Goal: Information Seeking & Learning: Learn about a topic

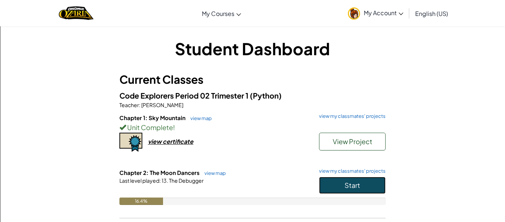
click at [364, 188] on button "Start" at bounding box center [352, 184] width 67 height 17
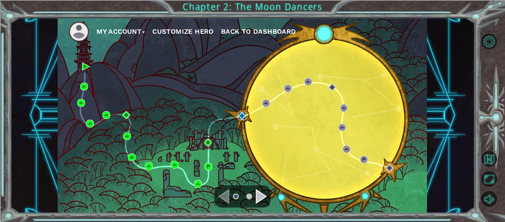
click at [239, 117] on img at bounding box center [242, 116] width 8 height 8
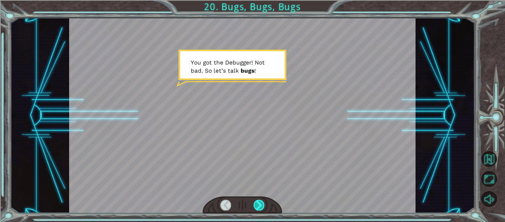
click at [255, 201] on div at bounding box center [259, 204] width 11 height 10
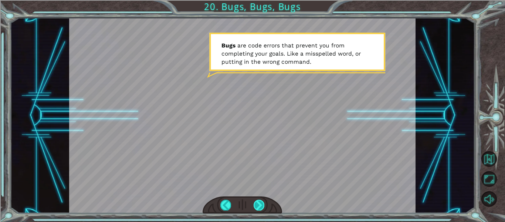
click at [255, 201] on div at bounding box center [259, 204] width 11 height 10
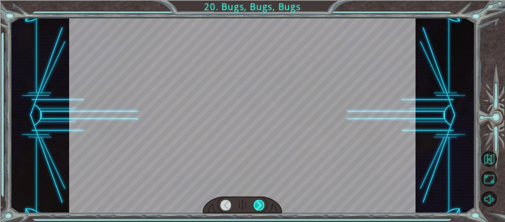
click at [255, 201] on div at bounding box center [259, 204] width 11 height 10
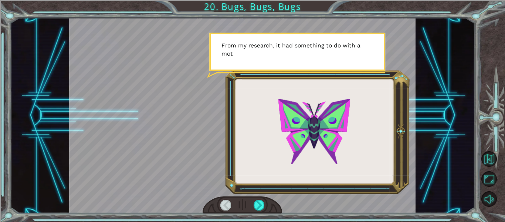
click at [221, 203] on div at bounding box center [225, 204] width 11 height 10
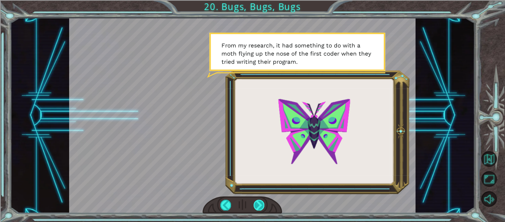
click at [261, 203] on div at bounding box center [259, 204] width 11 height 10
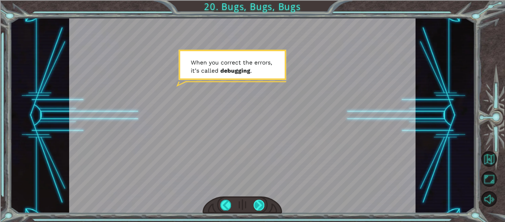
click at [261, 203] on div at bounding box center [259, 204] width 11 height 10
click at [259, 201] on div at bounding box center [259, 204] width 11 height 10
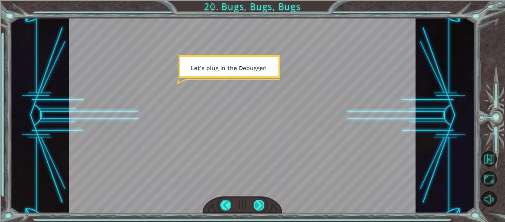
click at [259, 201] on div at bounding box center [259, 204] width 11 height 10
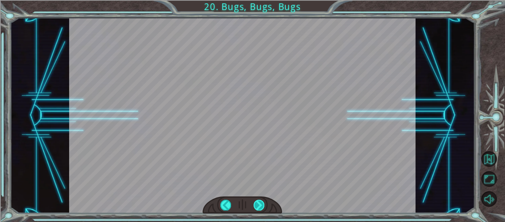
click at [259, 201] on div at bounding box center [259, 204] width 11 height 10
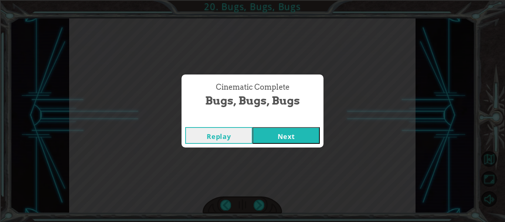
click at [265, 136] on button "Next" at bounding box center [286, 135] width 67 height 17
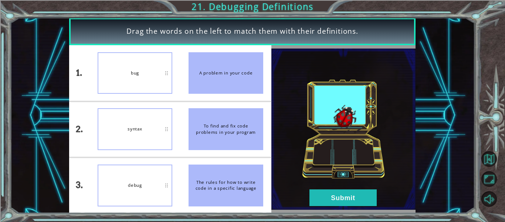
drag, startPoint x: 219, startPoint y: 131, endPoint x: 207, endPoint y: 195, distance: 65.1
click at [207, 195] on ul "A problem in your code To find and fix code problems in your program The rules …" at bounding box center [225, 129] width 91 height 168
click at [344, 196] on button "Submit" at bounding box center [343, 197] width 67 height 17
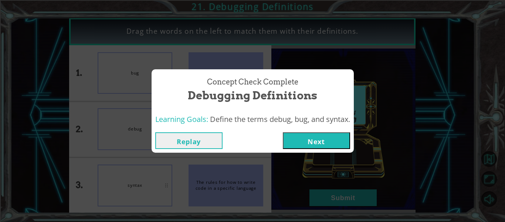
click at [329, 143] on button "Next" at bounding box center [316, 140] width 67 height 17
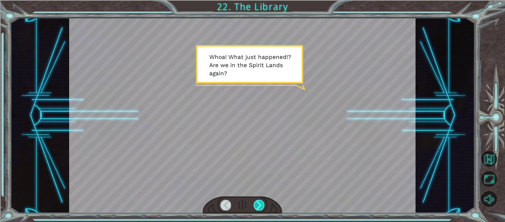
click at [260, 207] on div at bounding box center [259, 204] width 11 height 10
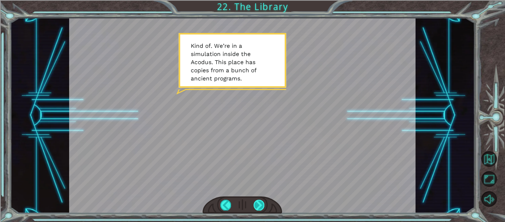
click at [260, 207] on div at bounding box center [259, 204] width 11 height 10
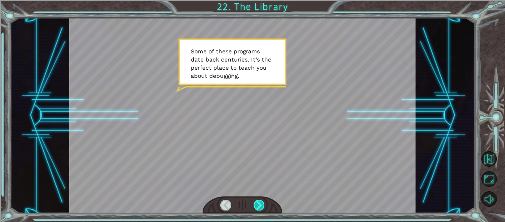
click at [260, 207] on div at bounding box center [259, 204] width 11 height 10
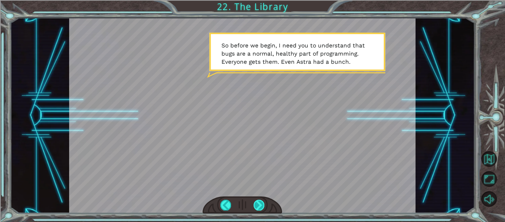
click at [260, 207] on div at bounding box center [259, 204] width 11 height 10
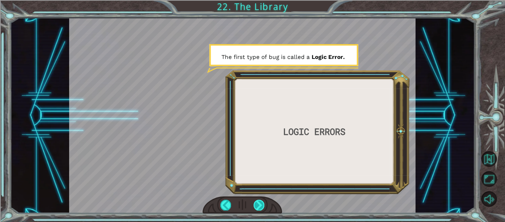
click at [260, 207] on div at bounding box center [259, 204] width 11 height 10
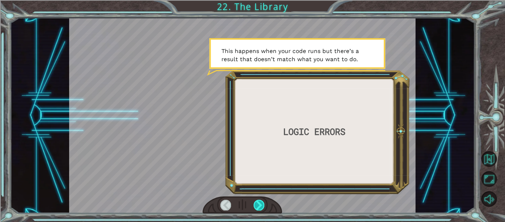
click at [260, 207] on div at bounding box center [259, 204] width 11 height 10
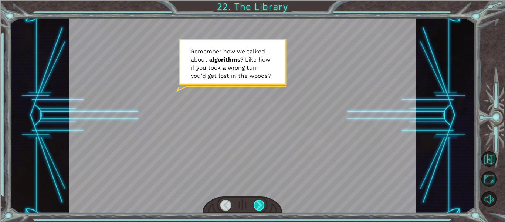
click at [260, 207] on div at bounding box center [259, 204] width 11 height 10
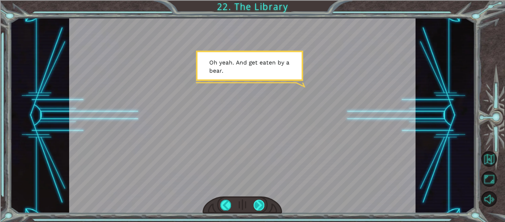
click at [260, 207] on div at bounding box center [259, 204] width 11 height 10
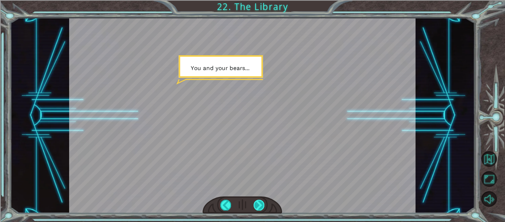
click at [260, 207] on div at bounding box center [259, 204] width 11 height 10
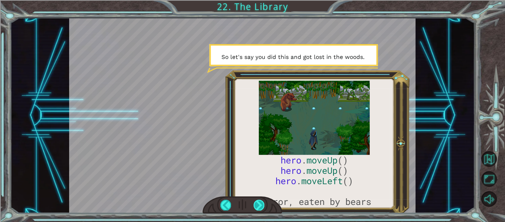
click at [261, 207] on div at bounding box center [259, 204] width 11 height 10
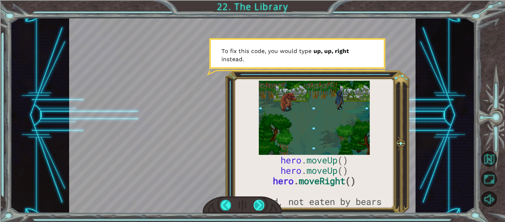
click at [261, 207] on div at bounding box center [259, 204] width 11 height 10
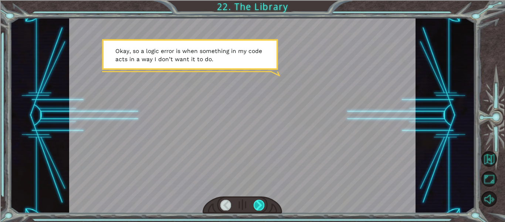
click at [261, 207] on div at bounding box center [259, 204] width 11 height 10
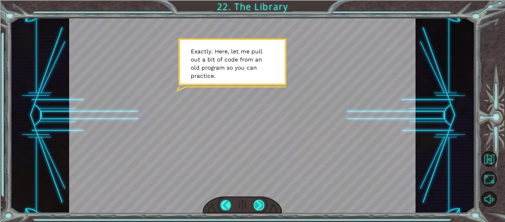
click at [261, 207] on div at bounding box center [259, 204] width 11 height 10
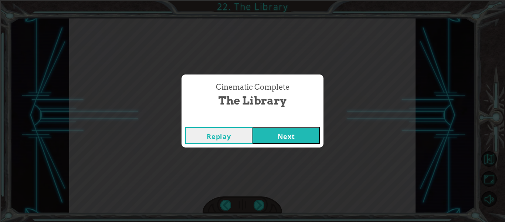
click at [267, 139] on button "Next" at bounding box center [286, 135] width 67 height 17
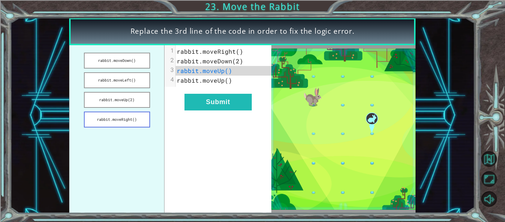
click at [134, 120] on button "rabbit.moveRight()" at bounding box center [117, 119] width 66 height 16
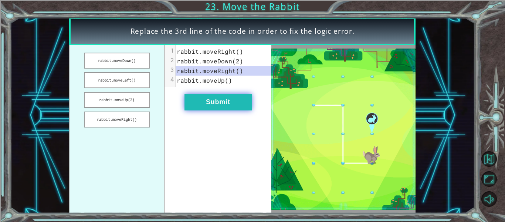
click at [195, 104] on button "Submit" at bounding box center [218, 102] width 67 height 17
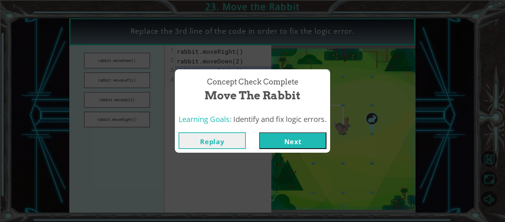
click at [206, 98] on span "Move the Rabbit" at bounding box center [253, 95] width 96 height 16
click at [272, 137] on button "Next" at bounding box center [292, 140] width 67 height 17
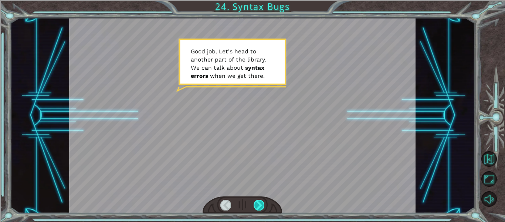
click at [263, 207] on div at bounding box center [259, 204] width 11 height 10
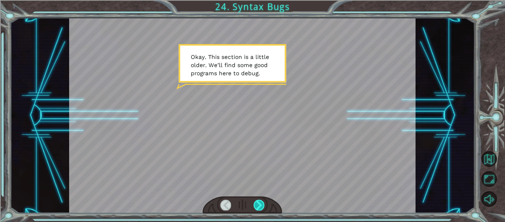
click at [261, 209] on div at bounding box center [259, 204] width 11 height 10
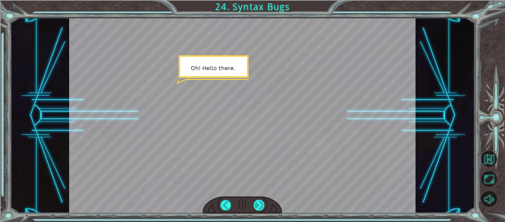
click at [261, 209] on div at bounding box center [259, 204] width 11 height 10
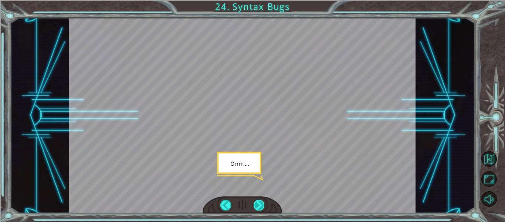
click at [259, 206] on div at bounding box center [259, 204] width 11 height 10
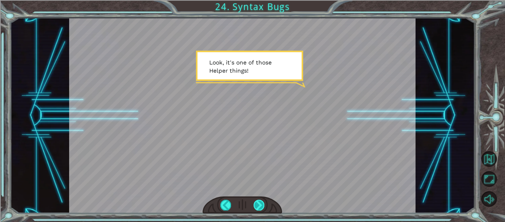
click at [259, 209] on div at bounding box center [259, 204] width 11 height 10
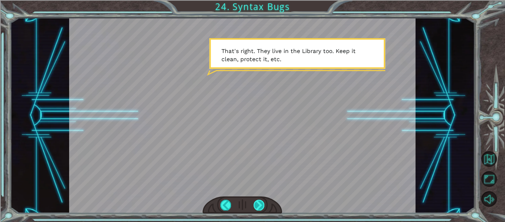
click at [259, 207] on div at bounding box center [259, 204] width 11 height 10
click at [260, 206] on div at bounding box center [259, 204] width 11 height 10
click at [261, 210] on div at bounding box center [259, 204] width 11 height 10
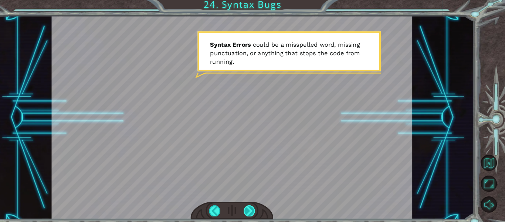
click at [263, 204] on div at bounding box center [259, 204] width 11 height 10
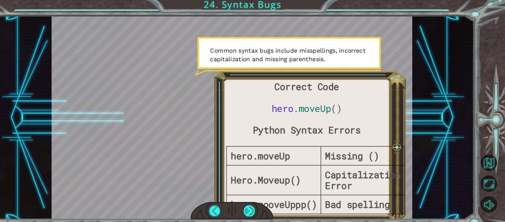
click at [258, 206] on div at bounding box center [259, 204] width 11 height 10
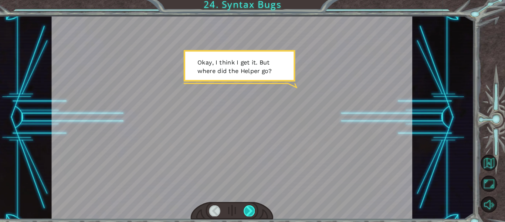
click at [258, 206] on div at bounding box center [259, 204] width 11 height 10
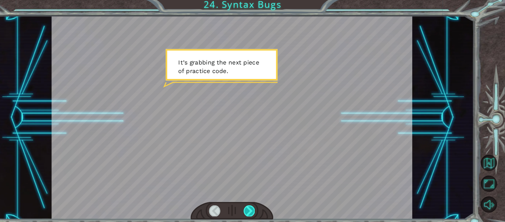
click at [258, 206] on div at bounding box center [259, 204] width 11 height 10
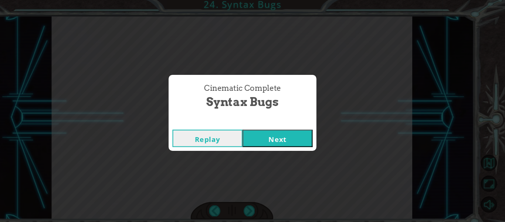
click at [265, 143] on button "Next" at bounding box center [286, 135] width 67 height 17
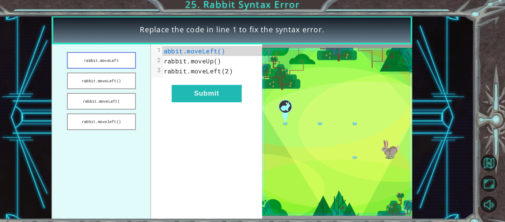
click at [117, 61] on button "rabbit.moveLeft" at bounding box center [117, 61] width 66 height 16
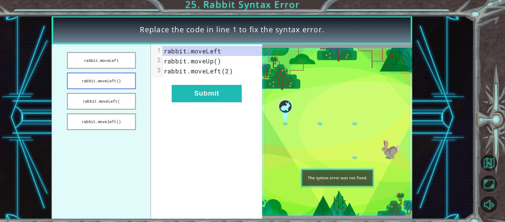
click at [119, 80] on button "rabbit.moveLeft()" at bounding box center [117, 80] width 66 height 16
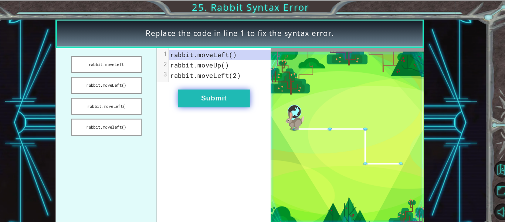
click at [197, 86] on button "Submit" at bounding box center [218, 92] width 67 height 17
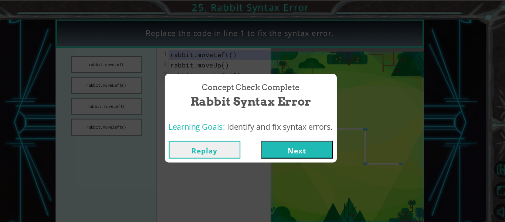
click at [272, 142] on button "Next" at bounding box center [296, 140] width 67 height 17
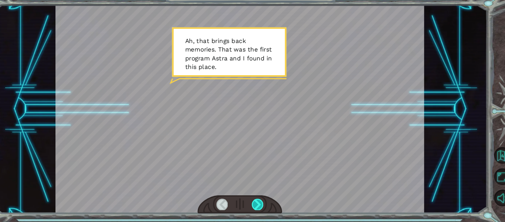
click at [258, 203] on div at bounding box center [259, 204] width 11 height 10
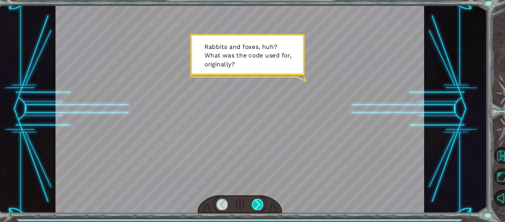
click at [259, 205] on div at bounding box center [259, 204] width 11 height 10
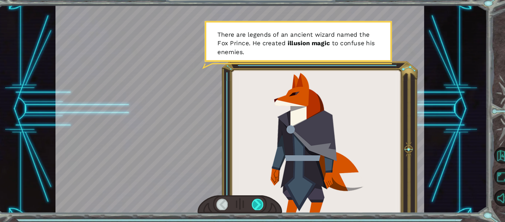
click at [260, 202] on div at bounding box center [259, 204] width 11 height 10
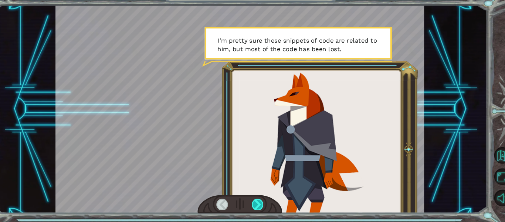
click at [257, 206] on div at bounding box center [259, 204] width 11 height 10
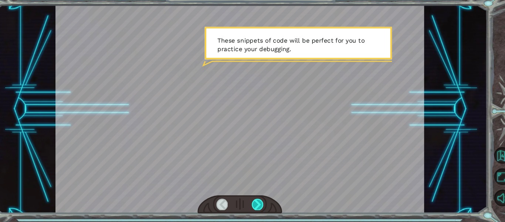
click at [257, 206] on div at bounding box center [259, 204] width 11 height 10
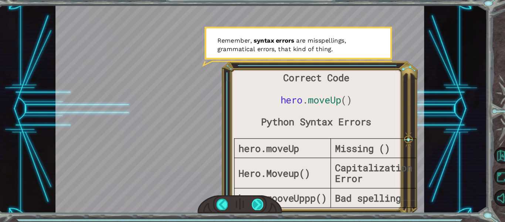
click at [259, 207] on div at bounding box center [259, 204] width 11 height 10
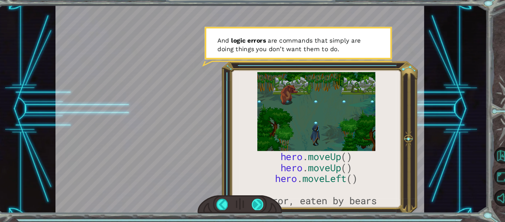
click at [260, 208] on div at bounding box center [259, 204] width 11 height 10
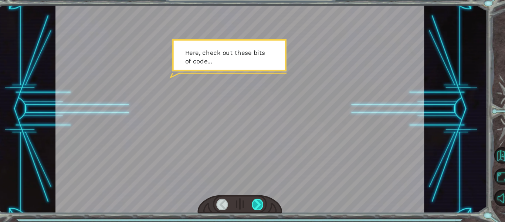
click at [260, 200] on div at bounding box center [259, 204] width 11 height 10
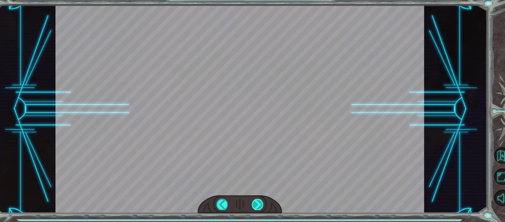
click at [260, 206] on div at bounding box center [259, 204] width 11 height 10
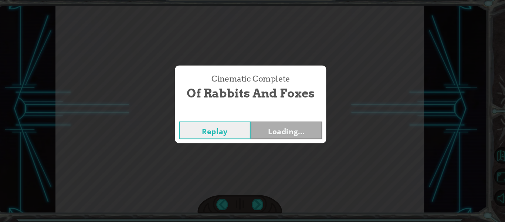
click at [260, 206] on div "Cinematic Complete Of Rabbits and Foxes Replay Loading..." at bounding box center [252, 111] width 505 height 222
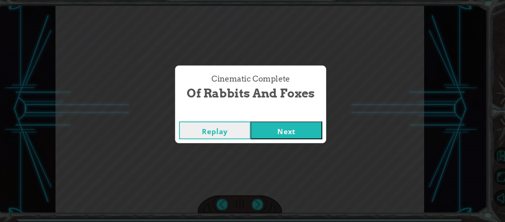
click at [267, 141] on button "Next" at bounding box center [286, 135] width 67 height 17
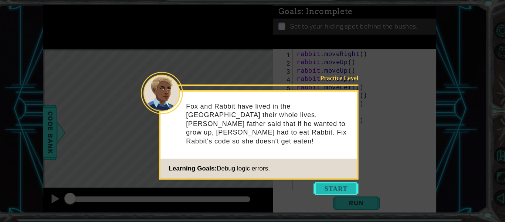
click at [327, 195] on button "Start" at bounding box center [333, 190] width 42 height 12
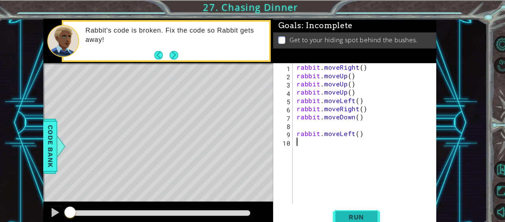
click at [345, 201] on span "Run" at bounding box center [351, 203] width 29 height 7
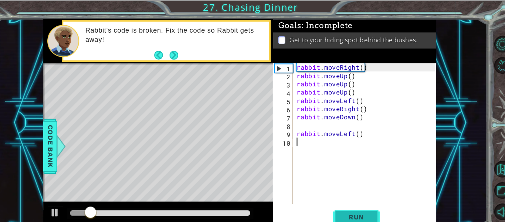
click at [339, 203] on span "Run" at bounding box center [351, 203] width 29 height 7
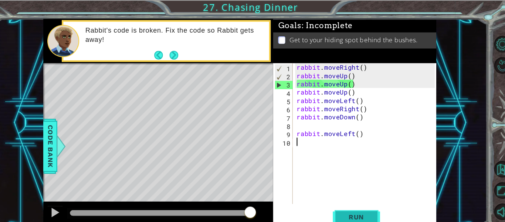
click at [346, 200] on span "Run" at bounding box center [351, 203] width 29 height 7
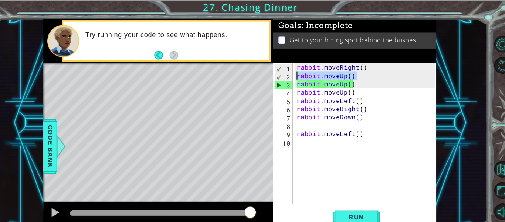
drag, startPoint x: 351, startPoint y: 72, endPoint x: 257, endPoint y: 72, distance: 94.3
click at [257, 72] on div "1 ההההההההההההההההההההההההההההההההההההההההההההההההההההההההההההההההההההההההההההה…" at bounding box center [242, 115] width 369 height 195
click at [332, 71] on div "rabbit . moveRight ( ) rabbit . moveUp ( ) rabbit . moveUp ( ) rabbit . moveUp …" at bounding box center [359, 125] width 131 height 132
click at [341, 70] on div "rabbit . moveRight ( ) rabbit . moveUp ( ) rabbit . moveUp ( ) rabbit . moveUp …" at bounding box center [361, 133] width 135 height 148
click at [357, 62] on div "rabbit . moveRight ( ) rabbit . moveUp ( ) rabbit . moveUp ( ) rabbit . moveUp …" at bounding box center [361, 133] width 135 height 148
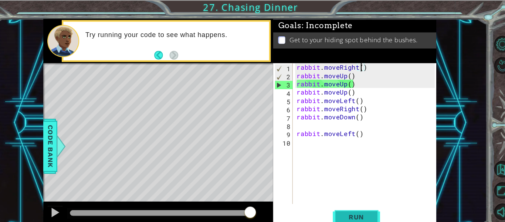
click at [342, 202] on span "Run" at bounding box center [351, 203] width 29 height 7
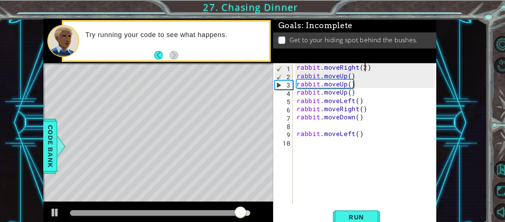
scroll to position [0, 4]
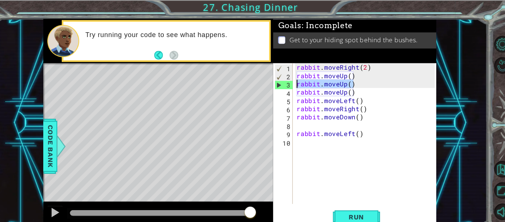
drag, startPoint x: 353, startPoint y: 80, endPoint x: 278, endPoint y: 78, distance: 74.7
click at [278, 78] on div "rabbit.moveRight(2) 1 2 3 4 5 6 7 8 9 10 rabbit . moveRight ( 2 ) rabbit . move…" at bounding box center [350, 125] width 152 height 132
type textarea "rabbit.moveUp()"
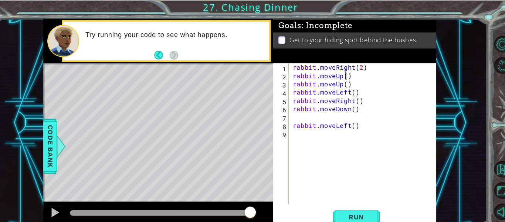
click at [342, 71] on div "rabbit . moveRight ( 2 ) rabbit . moveUp ( ) rabbit . moveUp ( ) rabbit . moveL…" at bounding box center [360, 133] width 139 height 148
click at [336, 79] on div "rabbit . moveRight ( 2 ) rabbit . moveUp ( 2 ) rabbit . moveUp ( ) rabbit . mov…" at bounding box center [360, 133] width 139 height 148
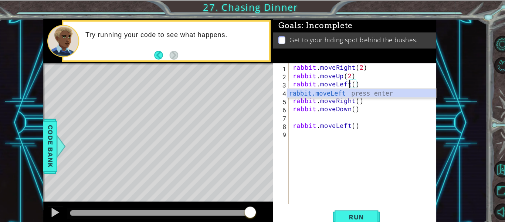
click at [348, 80] on div "rabbit . moveRight ( 2 ) rabbit . moveUp ( 2 ) rabbit . moveLeft ( ) rabbit . m…" at bounding box center [360, 133] width 139 height 148
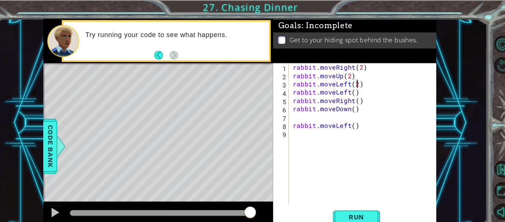
scroll to position [0, 4]
drag, startPoint x: 290, startPoint y: 87, endPoint x: 349, endPoint y: 89, distance: 59.6
click at [349, 89] on div "rabbit.moveLeft(2) 1 2 3 4 5 6 7 8 9 rabbit . moveRight ( 2 ) rabbit . moveUp (…" at bounding box center [350, 125] width 152 height 132
drag, startPoint x: 354, startPoint y: 88, endPoint x: 279, endPoint y: 87, distance: 75.5
click at [279, 87] on div "rabbit.moveLeft(2) 1 2 3 4 5 6 7 8 9 rabbit . moveRight ( 2 ) rabbit . moveUp (…" at bounding box center [350, 125] width 152 height 132
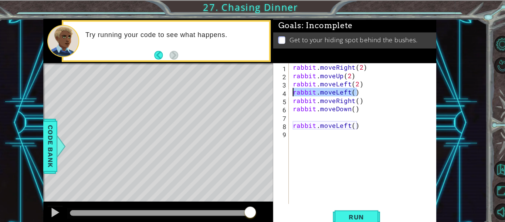
type textarea "rabbit.moveLeft()"
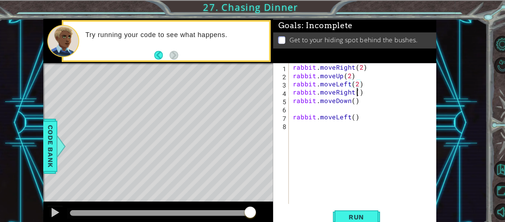
click at [354, 85] on div "rabbit . moveRight ( 2 ) rabbit . moveUp ( 2 ) rabbit . moveLeft ( 2 ) rabbit .…" at bounding box center [360, 133] width 139 height 148
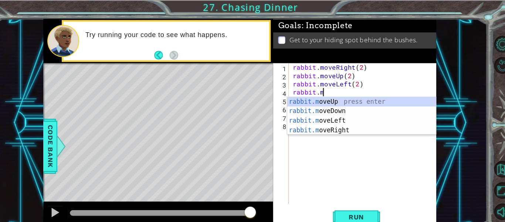
scroll to position [0, 0]
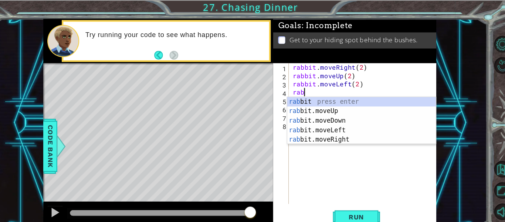
type textarea "r"
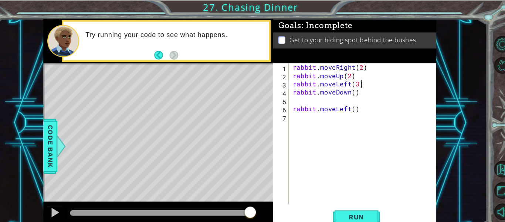
scroll to position [0, 4]
click at [350, 87] on div "rabbit . moveRight ( 2 ) rabbit . moveUp ( 2 ) rabbit . moveLeft ( 3 ) rabbit .…" at bounding box center [360, 133] width 139 height 148
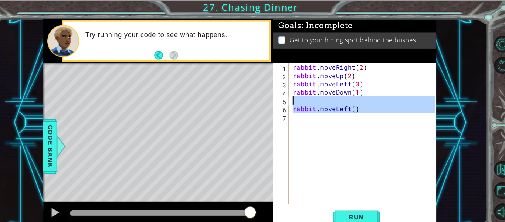
drag, startPoint x: 358, startPoint y: 107, endPoint x: 274, endPoint y: 98, distance: 84.4
click at [274, 98] on div "rabbit.moveDown(1) 1 2 3 4 5 6 7 rabbit . moveRight ( 2 ) rabbit . moveUp ( 2 )…" at bounding box center [350, 125] width 152 height 132
type textarea "rabbit.moveLeft()"
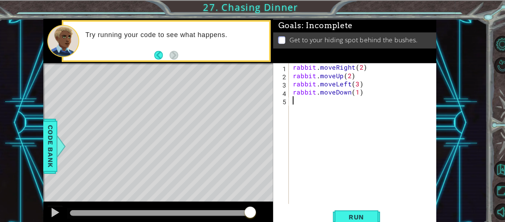
scroll to position [0, 0]
click at [350, 200] on span "Run" at bounding box center [351, 203] width 29 height 7
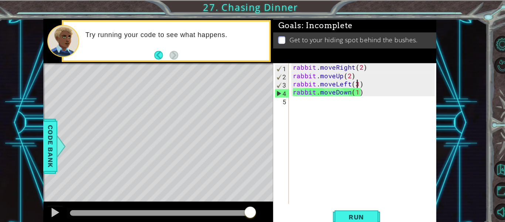
click at [352, 78] on div "rabbit . moveRight ( 2 ) rabbit . moveUp ( 2 ) rabbit . moveLeft ( 3 ) rabbit .…" at bounding box center [360, 133] width 139 height 148
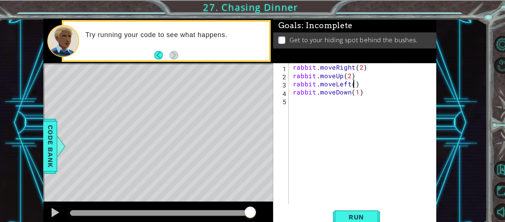
type textarea "rabbit.moveLeft(2)"
click at [296, 94] on div "rabbit . moveRight ( 2 ) rabbit . moveUp ( 2 ) rabbit . moveLeft ( 2 ) rabbit .…" at bounding box center [360, 133] width 139 height 148
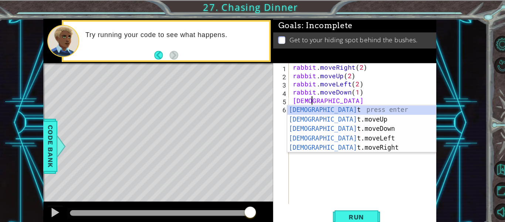
scroll to position [0, 1]
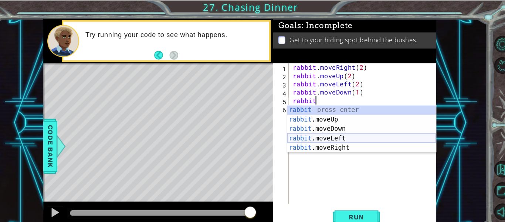
click at [335, 126] on div "rabbit press enter rabbit .moveUp press enter rabbit .moveDown press enter rabb…" at bounding box center [357, 130] width 140 height 62
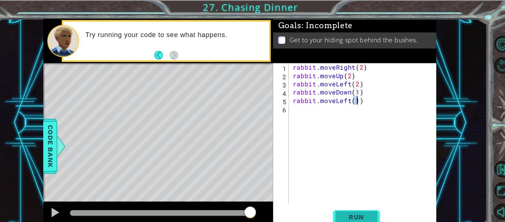
type textarea "rabbit.moveLeft(1)"
click at [357, 202] on span "Run" at bounding box center [351, 203] width 29 height 7
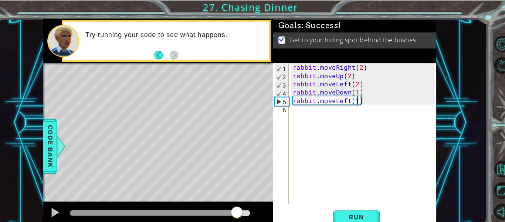
drag, startPoint x: 116, startPoint y: 196, endPoint x: 240, endPoint y: 192, distance: 124.7
click at [240, 192] on div at bounding box center [166, 201] width 216 height 24
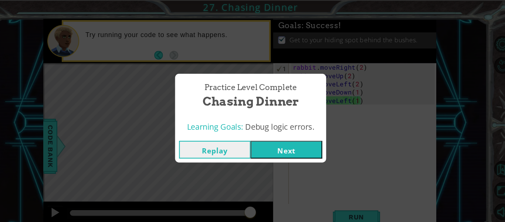
click at [269, 137] on button "Next" at bounding box center [286, 140] width 67 height 17
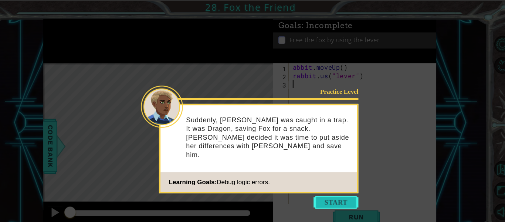
click at [332, 188] on button "Start" at bounding box center [333, 190] width 42 height 12
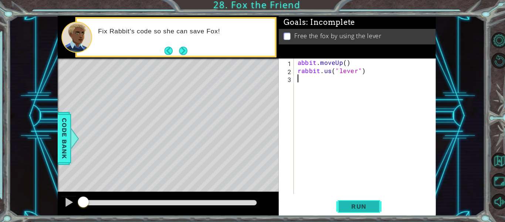
click at [350, 210] on button "Run" at bounding box center [352, 203] width 44 height 15
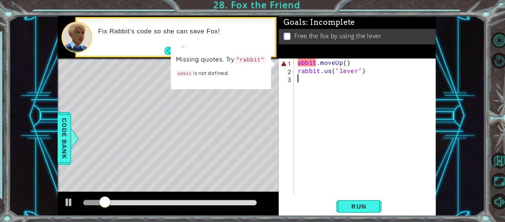
click at [297, 64] on div "abbit . moveUp ( ) rabbit . us ( "lever" )" at bounding box center [360, 133] width 139 height 148
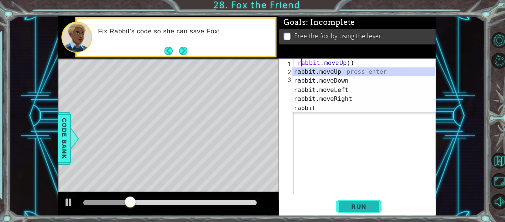
click at [350, 204] on span "Run" at bounding box center [351, 203] width 29 height 7
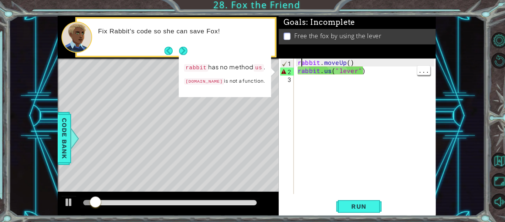
click at [321, 70] on div "rabbit . moveUp ( ) rabbit . us ( "lever" )" at bounding box center [360, 133] width 139 height 148
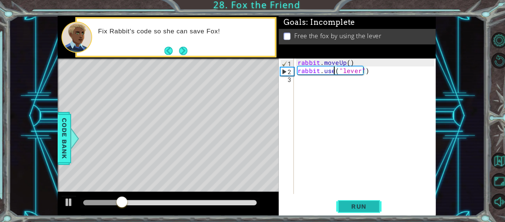
type textarea "rabbit.use("lever")"
click at [353, 205] on span "Run" at bounding box center [351, 203] width 29 height 7
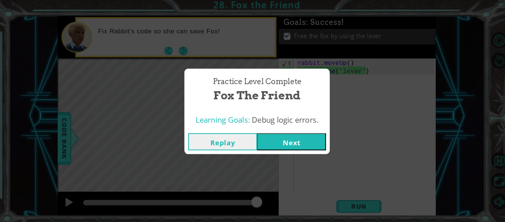
click at [279, 139] on button "Next" at bounding box center [286, 140] width 67 height 17
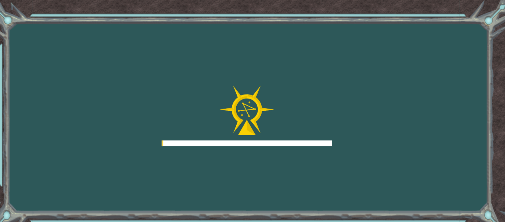
click at [273, 141] on div at bounding box center [242, 142] width 166 height 6
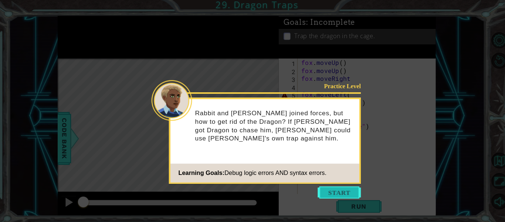
click at [328, 194] on button "Start" at bounding box center [333, 190] width 42 height 12
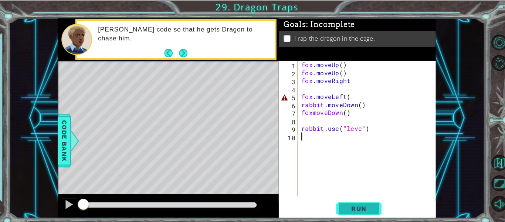
click at [348, 205] on span "Run" at bounding box center [351, 203] width 29 height 7
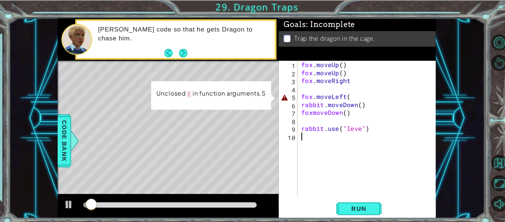
click at [317, 94] on div "fox . moveUp ( ) fox . moveUp ( ) fox . moveRight fox . moveLeft ( rabbit . mov…" at bounding box center [361, 133] width 135 height 148
type textarea "fox.moveLeft("
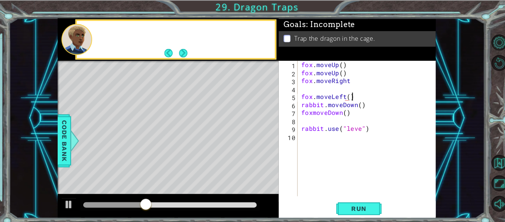
scroll to position [0, 3]
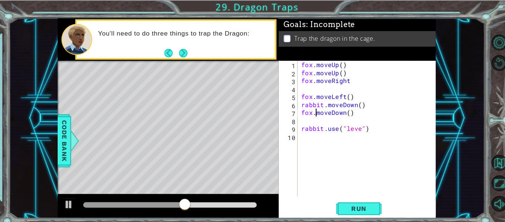
type textarea "fox.moveDown()"
type textarea "rabbit.use("lever")"
click at [367, 200] on button "Run" at bounding box center [352, 203] width 44 height 15
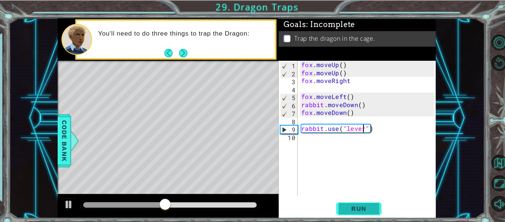
click at [360, 202] on span "Run" at bounding box center [351, 203] width 29 height 7
click at [299, 135] on div "fox . moveUp ( ) fox . moveUp ( ) fox . moveRight fox . moveLeft ( ) rabbit . m…" at bounding box center [361, 133] width 135 height 148
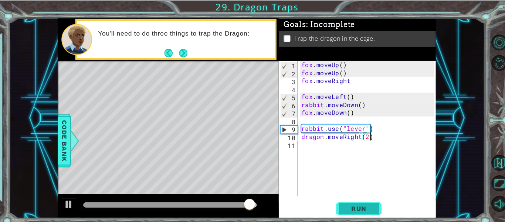
type textarea "dragon.moveRight(2)"
click at [348, 201] on span "Run" at bounding box center [351, 203] width 29 height 7
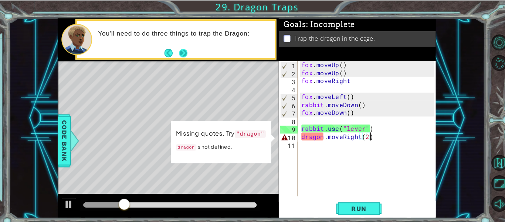
click at [183, 48] on button "Next" at bounding box center [180, 51] width 8 height 8
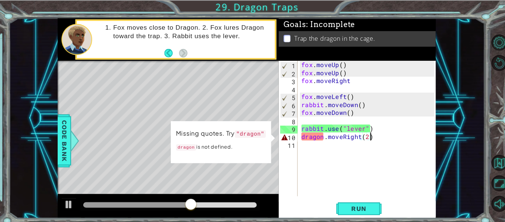
click at [365, 142] on div "fox . moveUp ( ) fox . moveUp ( ) fox . moveRight fox . moveLeft ( ) rabbit . m…" at bounding box center [361, 133] width 135 height 148
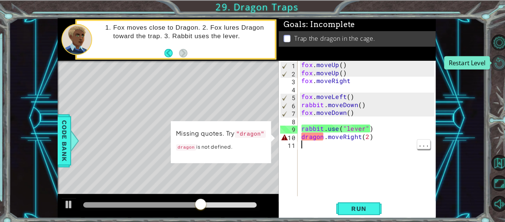
click at [490, 61] on button "Restart Level" at bounding box center [490, 62] width 16 height 16
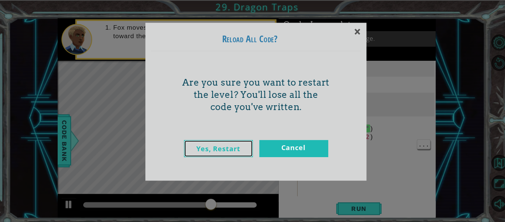
click at [230, 142] on link "Yes, Restart" at bounding box center [214, 144] width 67 height 17
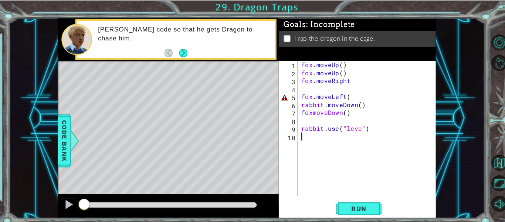
click at [341, 93] on div "fox . moveUp ( ) fox . moveUp ( ) fox . moveRight fox . moveLeft ( rabbit . mov…" at bounding box center [361, 133] width 135 height 148
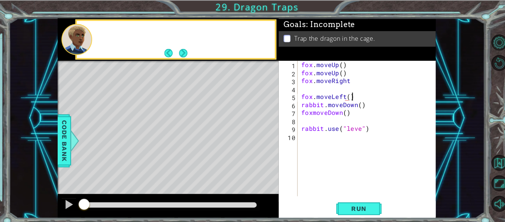
scroll to position [0, 3]
click at [352, 123] on div "fox . moveUp ( ) fox . moveUp ( ) fox . moveRight fox . moveLeft ( ) rabbit . m…" at bounding box center [361, 133] width 135 height 148
click at [306, 109] on div "fox . moveUp ( ) fox . moveUp ( ) fox . moveRight fox . moveLeft ( ) rabbit . m…" at bounding box center [361, 133] width 135 height 148
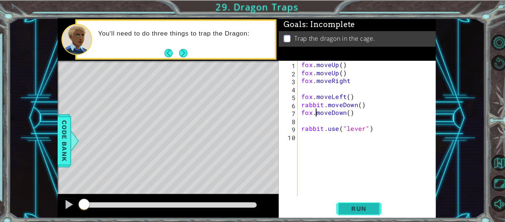
type textarea "fox.moveDown()"
click at [344, 202] on span "Run" at bounding box center [351, 203] width 29 height 7
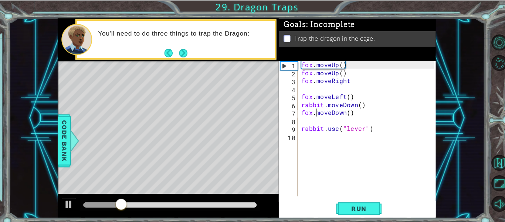
click at [297, 114] on div "fox . moveUp ( ) fox . moveUp ( ) fox . moveRight fox . moveLeft ( ) rabbit . m…" at bounding box center [361, 133] width 135 height 148
type textarea "fox.moveDown()"
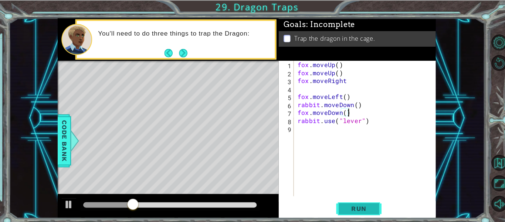
click at [346, 205] on span "Run" at bounding box center [351, 203] width 29 height 7
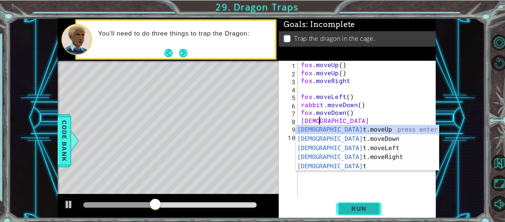
scroll to position [0, 1]
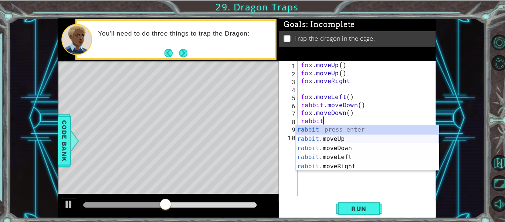
click at [331, 136] on div "rabbit press enter rabbit .moveUp press enter rabbit .moveDown press enter rabb…" at bounding box center [360, 153] width 140 height 62
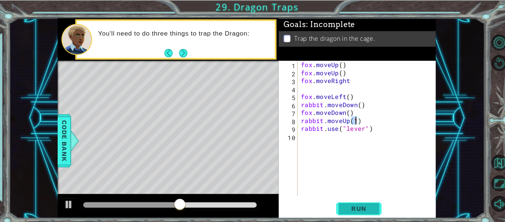
type textarea "rabbit.moveUp(1)"
click at [352, 202] on span "Run" at bounding box center [351, 203] width 29 height 7
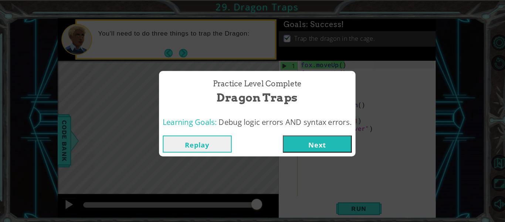
click at [324, 142] on button "Next" at bounding box center [311, 140] width 67 height 17
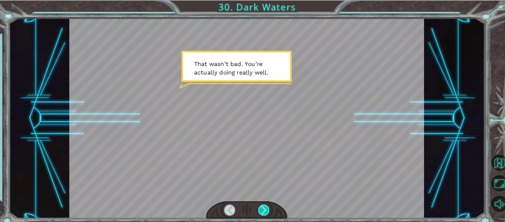
click at [258, 207] on div at bounding box center [259, 204] width 11 height 10
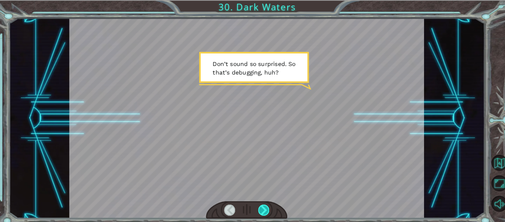
click at [258, 207] on div at bounding box center [259, 204] width 11 height 10
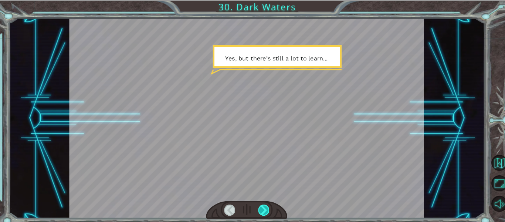
click at [258, 207] on div at bounding box center [259, 204] width 11 height 10
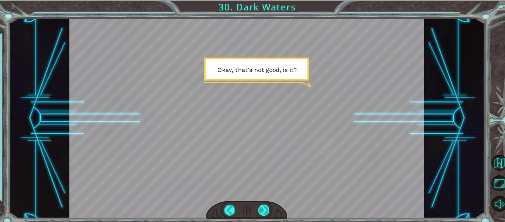
click at [258, 207] on div at bounding box center [259, 204] width 11 height 10
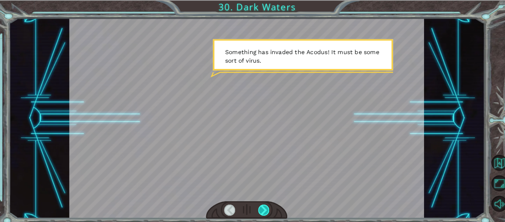
click at [258, 207] on div at bounding box center [259, 204] width 11 height 10
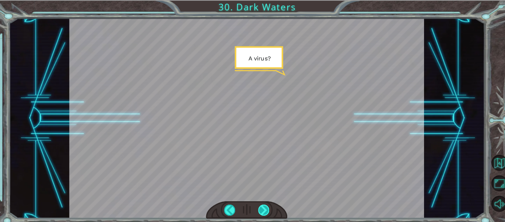
click at [258, 207] on div at bounding box center [259, 204] width 11 height 10
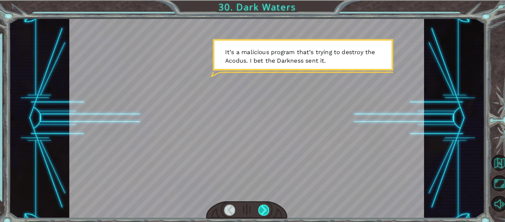
click at [258, 207] on div at bounding box center [259, 204] width 11 height 10
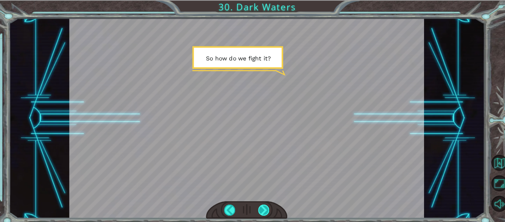
click at [258, 207] on div at bounding box center [259, 204] width 11 height 10
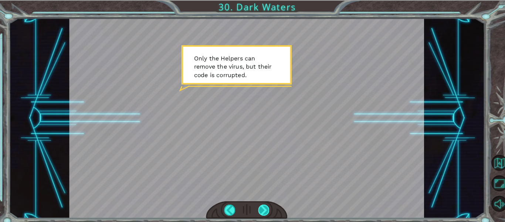
click at [258, 207] on div at bounding box center [259, 204] width 11 height 10
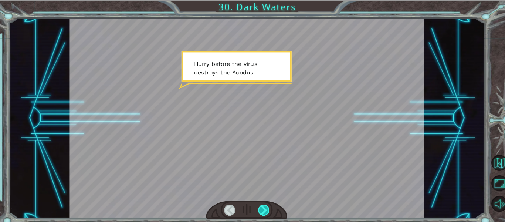
click at [258, 207] on div at bounding box center [259, 204] width 11 height 10
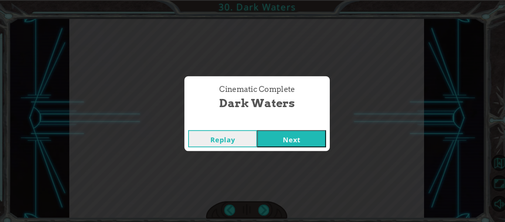
click at [276, 130] on button "Next" at bounding box center [286, 135] width 67 height 17
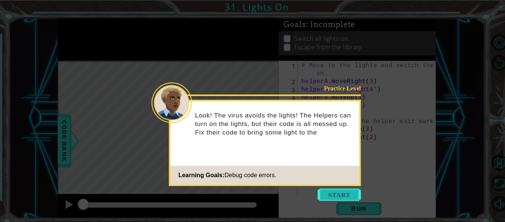
click at [326, 189] on button "Start" at bounding box center [333, 190] width 42 height 12
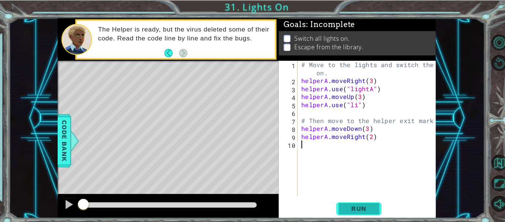
click at [344, 205] on span "Run" at bounding box center [351, 203] width 29 height 7
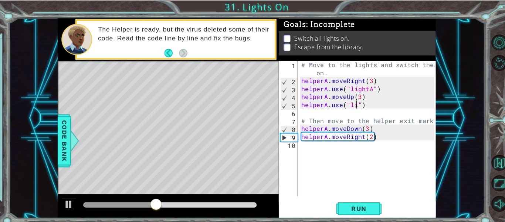
click at [348, 101] on div "# Move to the lights and switch them on. helperA . moveRight ( 3 ) helperA . us…" at bounding box center [361, 136] width 135 height 155
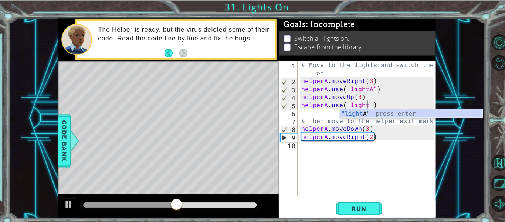
scroll to position [0, 4]
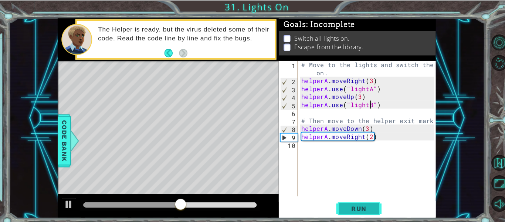
click at [361, 202] on span "Run" at bounding box center [351, 203] width 29 height 7
click at [359, 125] on div "# Move to the lights and switch them on. helperA . moveRight ( 3 ) helperA . us…" at bounding box center [361, 136] width 135 height 155
type textarea "helperA.moveDown(1)"
click at [359, 208] on button "Run" at bounding box center [352, 203] width 44 height 15
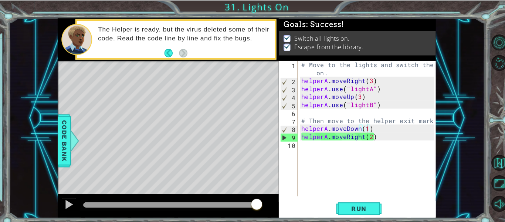
drag, startPoint x: 115, startPoint y: 199, endPoint x: 257, endPoint y: 210, distance: 142.4
click at [257, 210] on body "1 ההההההההההההההההההההההההההההההההההההההההההההההההההההההההההההההההההההההההההההה…" at bounding box center [252, 111] width 505 height 222
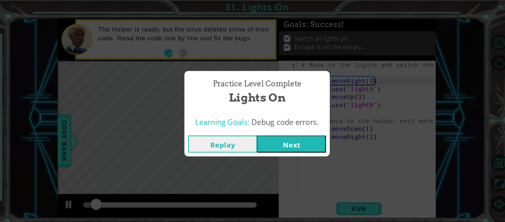
click at [286, 138] on button "Next" at bounding box center [286, 140] width 67 height 17
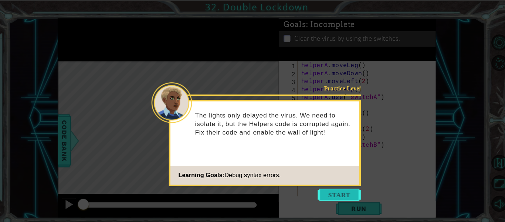
click at [323, 188] on button "Start" at bounding box center [333, 190] width 42 height 12
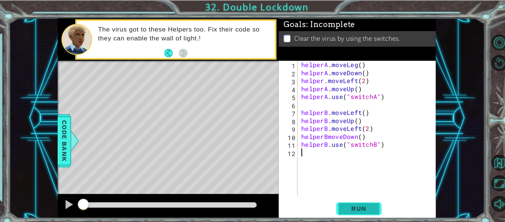
click at [348, 201] on span "Run" at bounding box center [351, 203] width 29 height 7
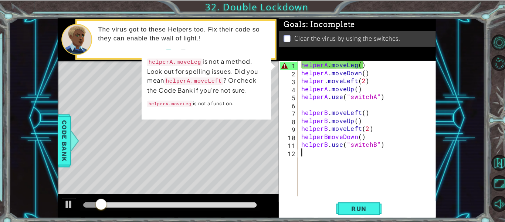
click at [318, 63] on div "helperA . moveLeg ( ) helperA . moveDown ( ) helper . moveLeft ( 2 ) helperA . …" at bounding box center [361, 133] width 135 height 148
click at [348, 63] on div "helperA . moveLeg ( ) helperA . moveDown ( ) helper . moveLeft ( 2 ) helperA . …" at bounding box center [361, 133] width 135 height 148
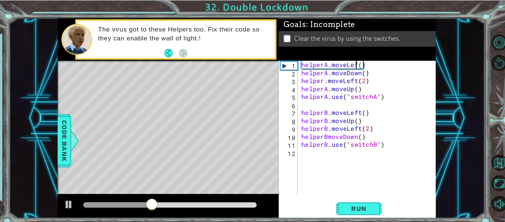
scroll to position [0, 4]
click at [347, 204] on span "Run" at bounding box center [351, 203] width 29 height 7
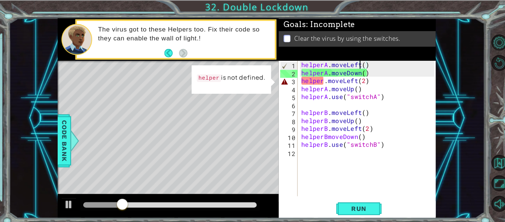
click at [317, 80] on div "helperA . moveLeft ( ) helperA . moveDown ( ) helper . moveLeft ( 2 ) helperA .…" at bounding box center [361, 133] width 135 height 148
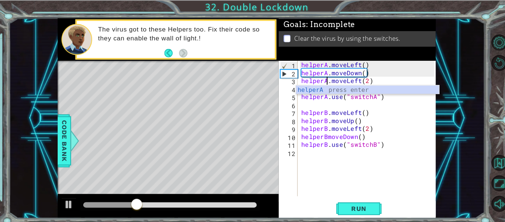
click at [384, 118] on div "helperA . moveLeft ( ) helperA . moveDown ( ) helperA . moveLeft ( 2 ) helperA …" at bounding box center [361, 133] width 135 height 148
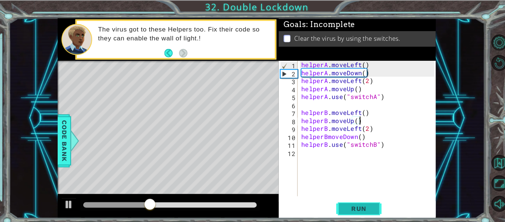
click at [351, 199] on button "Run" at bounding box center [352, 203] width 44 height 15
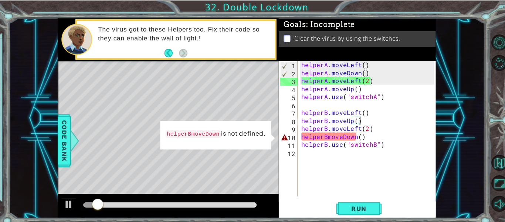
click at [321, 133] on div "helperA . moveLeft ( ) helperA . moveDown ( ) helperA . moveLeft ( 2 ) helperA …" at bounding box center [361, 133] width 135 height 148
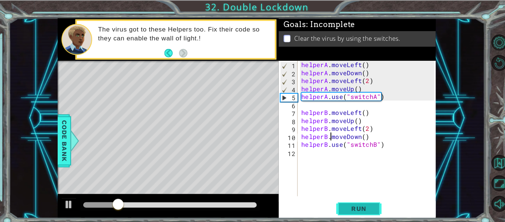
type textarea "helperB.moveDown()"
click at [356, 202] on span "Run" at bounding box center [351, 203] width 29 height 7
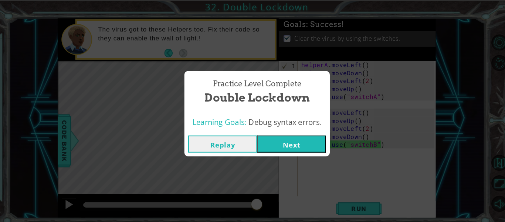
click at [290, 137] on button "Next" at bounding box center [286, 140] width 67 height 17
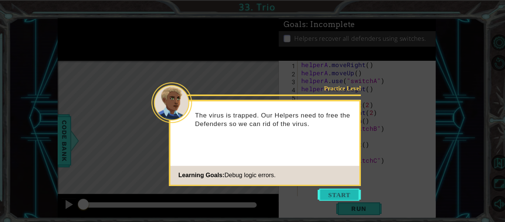
click at [334, 188] on button "Start" at bounding box center [333, 190] width 42 height 12
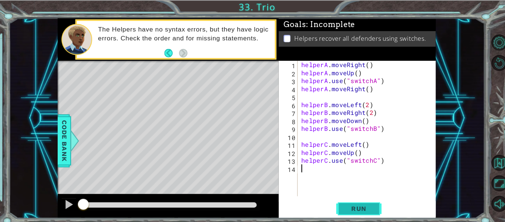
click at [348, 202] on span "Run" at bounding box center [351, 203] width 29 height 7
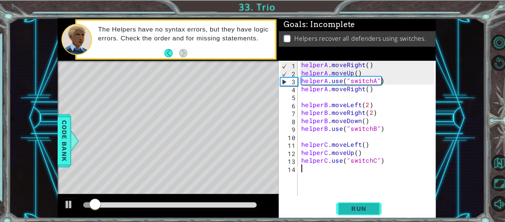
click at [345, 205] on span "Run" at bounding box center [351, 203] width 29 height 7
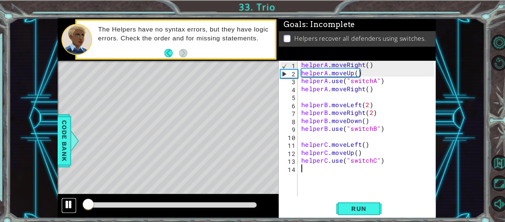
click at [67, 195] on div at bounding box center [69, 200] width 10 height 10
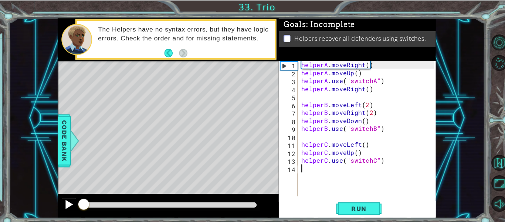
drag, startPoint x: 88, startPoint y: 200, endPoint x: 75, endPoint y: 200, distance: 12.6
click at [75, 200] on div at bounding box center [166, 201] width 216 height 24
drag, startPoint x: 82, startPoint y: 200, endPoint x: 64, endPoint y: 208, distance: 20.4
click at [64, 208] on div at bounding box center [166, 201] width 216 height 24
click at [352, 72] on div "helperA . moveRight ( ) helperA . moveUp ( ) helperA . use ( "switchA" ) helper…" at bounding box center [361, 133] width 135 height 148
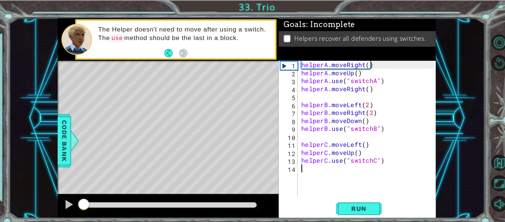
type textarea "helperA.moveUp()"
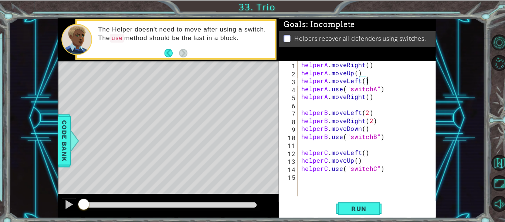
scroll to position [0, 4]
click at [348, 205] on span "Run" at bounding box center [351, 203] width 29 height 7
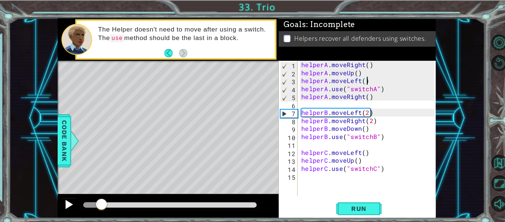
drag, startPoint x: 121, startPoint y: 194, endPoint x: 71, endPoint y: 198, distance: 50.1
click at [71, 198] on div at bounding box center [166, 201] width 216 height 24
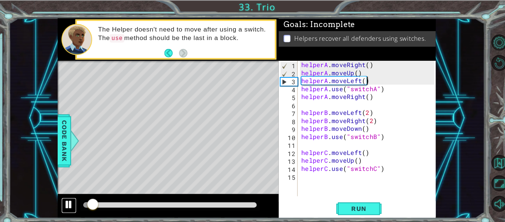
click at [67, 198] on div at bounding box center [69, 200] width 10 height 10
click at [350, 76] on div "helperA . moveRight ( ) helperA . moveUp ( ) helperA . moveLeft ( ) helperA . u…" at bounding box center [361, 133] width 135 height 148
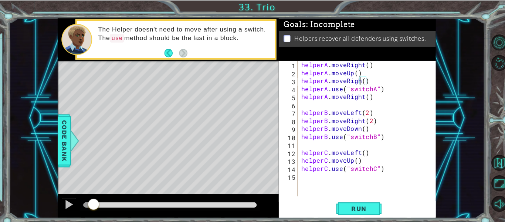
type textarea "helperA.moveRight()"
click at [296, 101] on div "helperA . moveRight ( ) helperA . moveUp ( ) helperA . moveRight ( ) helperA . …" at bounding box center [361, 133] width 135 height 148
type textarea "h"
click at [353, 197] on button "Run" at bounding box center [352, 203] width 44 height 15
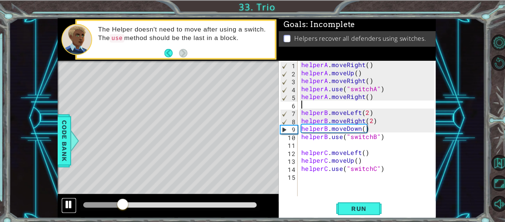
click at [70, 199] on div at bounding box center [69, 200] width 10 height 10
drag, startPoint x: 367, startPoint y: 115, endPoint x: 294, endPoint y: 116, distance: 73.6
click at [294, 116] on div "1 2 3 4 5 6 7 8 9 10 11 12 13 14 15 helperA . moveRight ( ) helperA . moveUp ( …" at bounding box center [350, 125] width 152 height 132
type textarea "helperB.moveRight(2)"
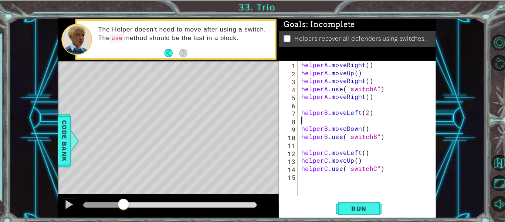
type textarea "helperB.moveLeft(2)"
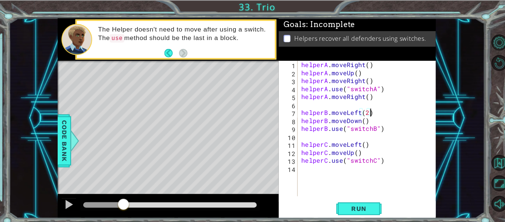
click at [296, 98] on div "helperA . moveRight ( ) helperA . moveUp ( ) helperA . moveRight ( ) helperA . …" at bounding box center [361, 133] width 135 height 148
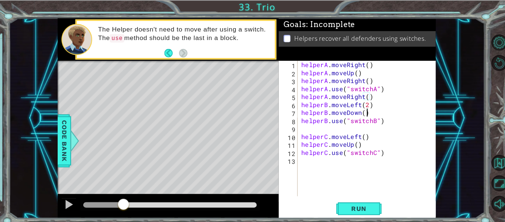
click at [361, 110] on div "helperA . moveRight ( ) helperA . moveUp ( ) helperA . moveRight ( ) helperA . …" at bounding box center [361, 133] width 135 height 148
type textarea "helperB.moveDown()"
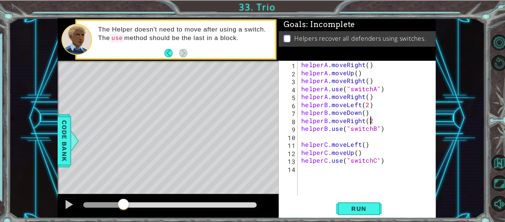
scroll to position [0, 4]
click at [347, 197] on button "Run" at bounding box center [352, 203] width 44 height 15
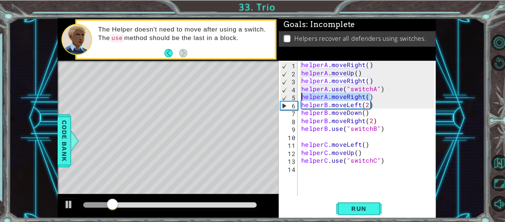
drag, startPoint x: 369, startPoint y: 95, endPoint x: 291, endPoint y: 97, distance: 77.7
click at [291, 97] on div "helperB.moveRight(2) 1 2 3 4 5 6 7 8 9 10 11 12 13 14 helperA . moveRight ( ) h…" at bounding box center [350, 125] width 152 height 132
type textarea "helperA.moveRight()"
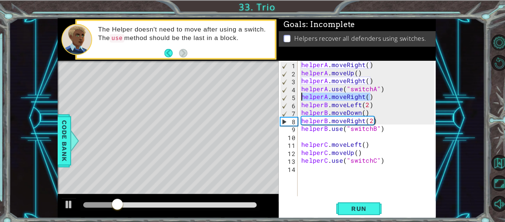
scroll to position [0, 0]
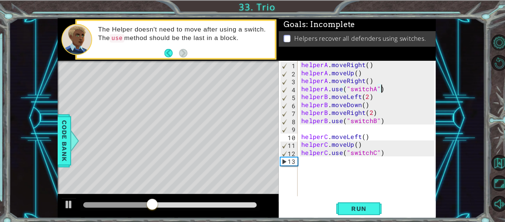
click at [354, 141] on div "helperA . moveRight ( ) helperA . moveUp ( ) helperA . moveRight ( ) helperA . …" at bounding box center [361, 133] width 135 height 148
type textarea "helperC.moveUp()"
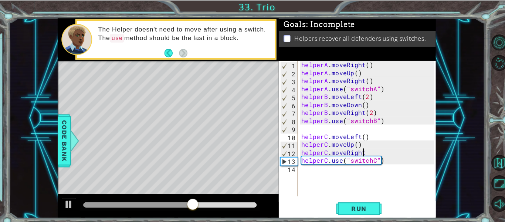
scroll to position [0, 4]
click at [364, 201] on span "Run" at bounding box center [351, 203] width 29 height 7
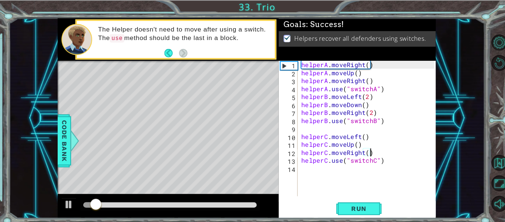
click at [293, 129] on div "helperC.moveRight() 1 2 3 4 5 6 7 8 9 10 11 12 13 14 helperA . moveRight ( ) he…" at bounding box center [350, 125] width 152 height 132
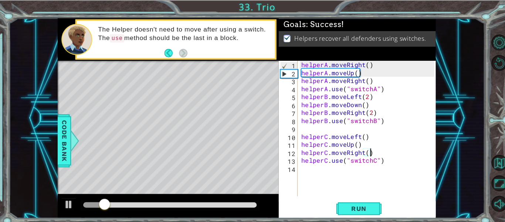
click at [292, 125] on div "9" at bounding box center [283, 126] width 17 height 8
type textarea "helperC.moveLeft()"
click at [292, 125] on div "9" at bounding box center [283, 126] width 17 height 8
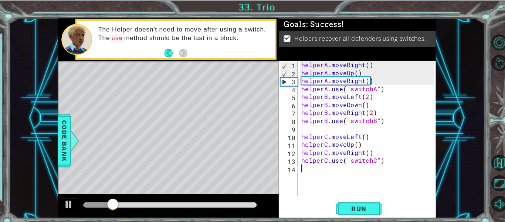
type textarea "helperC.use("switchC")"
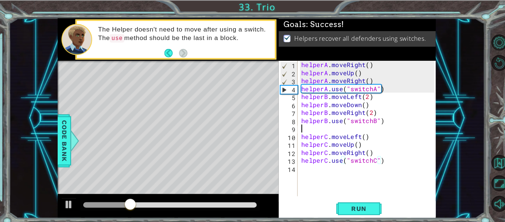
click at [295, 124] on div "helperA . moveRight ( ) helperA . moveUp ( ) helperA . moveRight ( ) helperA . …" at bounding box center [361, 133] width 135 height 148
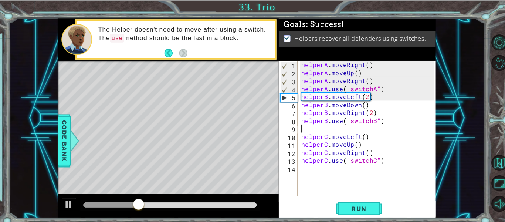
type textarea "helperB.use("switchB")"
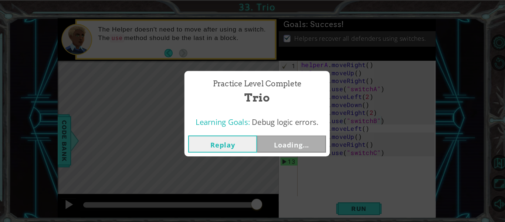
drag, startPoint x: 193, startPoint y: 199, endPoint x: 256, endPoint y: 203, distance: 62.3
click at [256, 203] on body "1 ההההההההההההההההההההההההההההההההההההההההההההההההההההההההההההההההההההההההההההה…" at bounding box center [252, 111] width 505 height 222
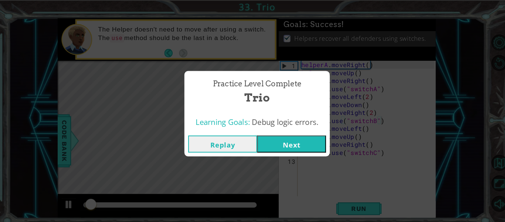
click at [283, 141] on button "Next" at bounding box center [286, 140] width 67 height 17
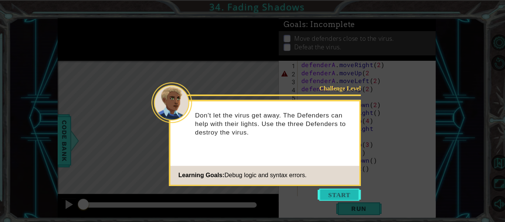
click at [333, 191] on button "Start" at bounding box center [333, 190] width 42 height 12
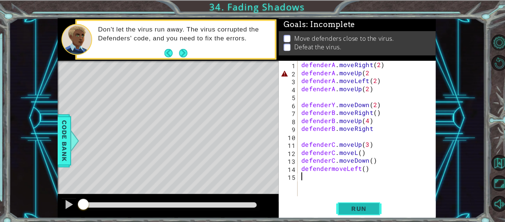
click at [342, 202] on span "Run" at bounding box center [351, 203] width 29 height 7
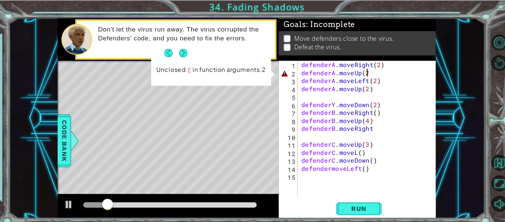
click at [360, 69] on div "defenderA . moveRight ( 2 ) defenderA . moveUp ( 2 defenderA . moveLeft ( 2 ) d…" at bounding box center [361, 133] width 135 height 148
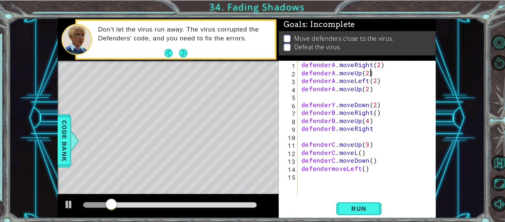
scroll to position [0, 4]
click at [327, 100] on div "defenderA . moveRight ( 2 ) defenderA . moveUp ( 2 ) defenderA . moveLeft ( 2 )…" at bounding box center [361, 133] width 135 height 148
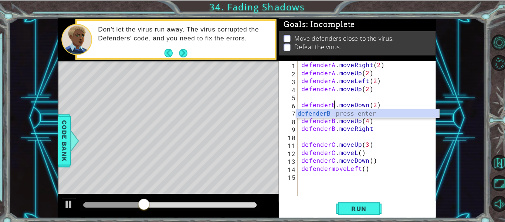
scroll to position [0, 2]
click at [394, 194] on div "defenderB.moveDown(2) 1 2 3 4 5 6 7 8 9 10 11 12 13 14 15 defenderA . moveRight…" at bounding box center [350, 135] width 153 height 153
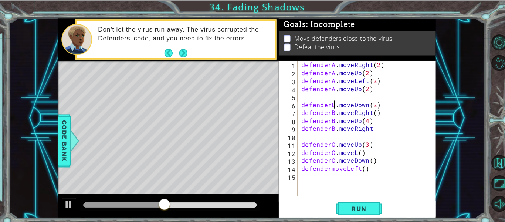
click at [323, 164] on div "defenderA . moveRight ( 2 ) defenderA . moveUp ( 2 ) defenderA . moveLeft ( 2 )…" at bounding box center [361, 133] width 135 height 148
click at [348, 148] on div "defenderA . moveRight ( 2 ) defenderA . moveUp ( 2 ) defenderA . moveLeft ( 2 )…" at bounding box center [361, 133] width 135 height 148
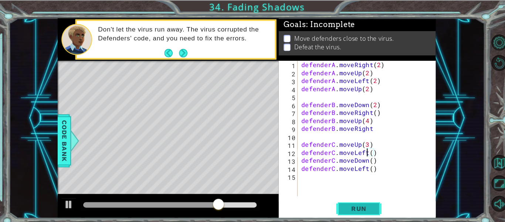
click at [344, 202] on span "Run" at bounding box center [351, 203] width 29 height 7
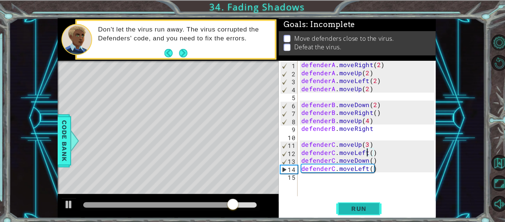
click at [350, 202] on span "Run" at bounding box center [351, 203] width 29 height 7
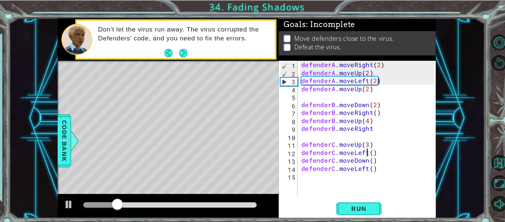
click at [355, 83] on div "defenderA . moveRight ( 2 ) defenderA . moveUp ( 2 ) defenderA . moveLeft ( 2 )…" at bounding box center [361, 133] width 135 height 148
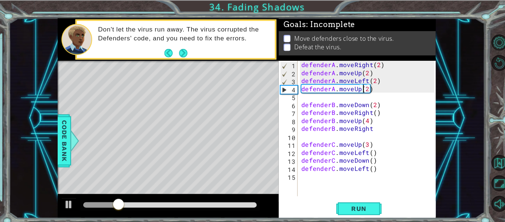
scroll to position [0, 4]
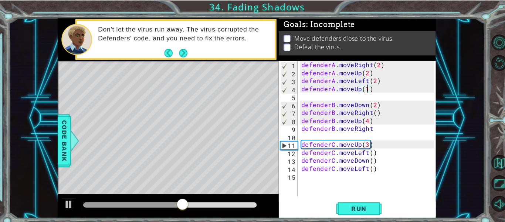
click at [364, 125] on div "defenderA . moveRight ( 2 ) defenderA . moveUp ( 2 ) defenderA . moveLeft ( 2 )…" at bounding box center [361, 133] width 135 height 148
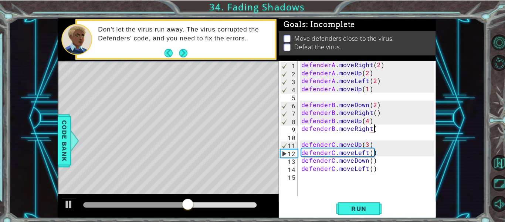
scroll to position [0, 4]
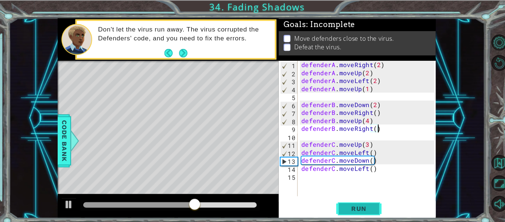
type textarea "defenderB.moveRight()"
click at [360, 202] on span "Run" at bounding box center [351, 203] width 29 height 7
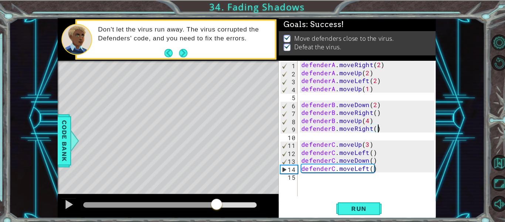
drag, startPoint x: 86, startPoint y: 199, endPoint x: 213, endPoint y: 207, distance: 126.7
click at [213, 207] on div at bounding box center [166, 201] width 216 height 24
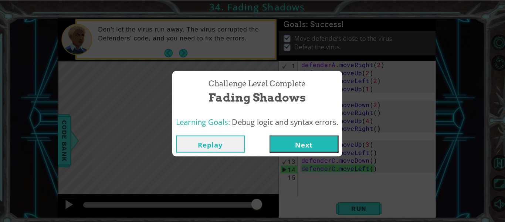
click at [291, 140] on button "Next" at bounding box center [298, 140] width 67 height 17
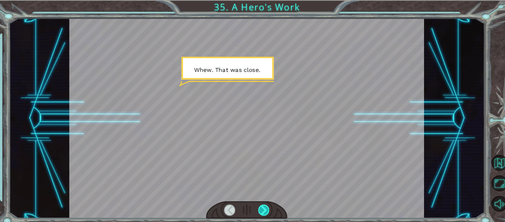
click at [257, 200] on div at bounding box center [259, 204] width 11 height 10
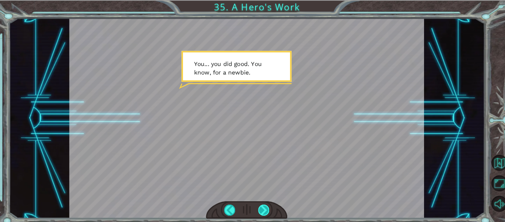
click at [257, 200] on div at bounding box center [259, 204] width 11 height 10
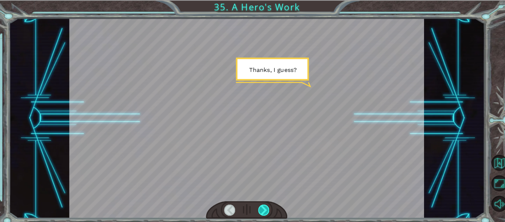
click at [257, 200] on div at bounding box center [259, 204] width 11 height 10
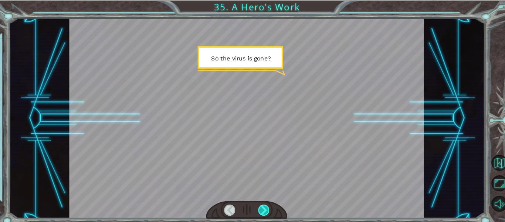
click at [257, 200] on div at bounding box center [259, 204] width 11 height 10
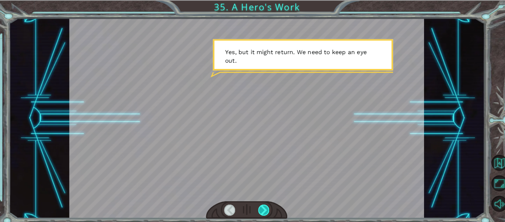
click at [257, 200] on div at bounding box center [259, 204] width 11 height 10
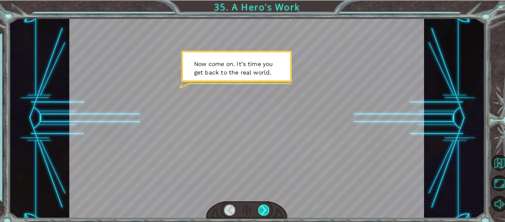
click at [257, 200] on div at bounding box center [259, 204] width 11 height 10
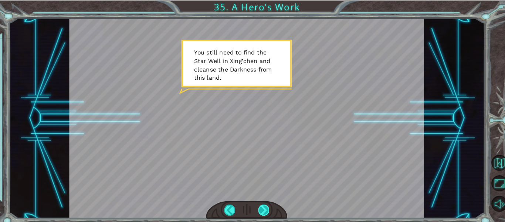
click at [257, 200] on div at bounding box center [259, 204] width 11 height 10
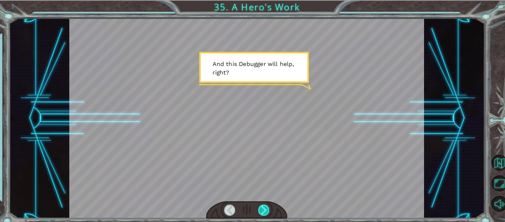
click at [257, 200] on div at bounding box center [259, 204] width 11 height 10
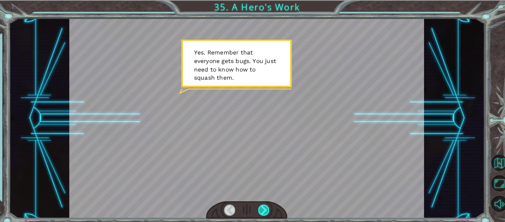
click at [257, 200] on div at bounding box center [259, 204] width 11 height 10
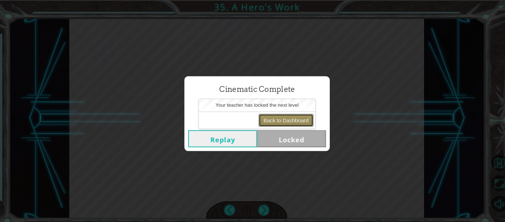
click at [286, 118] on button "Back to Dashboard" at bounding box center [281, 117] width 54 height 13
